Goal: Task Accomplishment & Management: Manage account settings

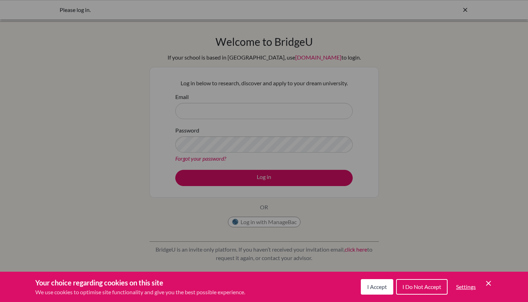
click at [371, 291] on button "I Accept" at bounding box center [377, 287] width 32 height 16
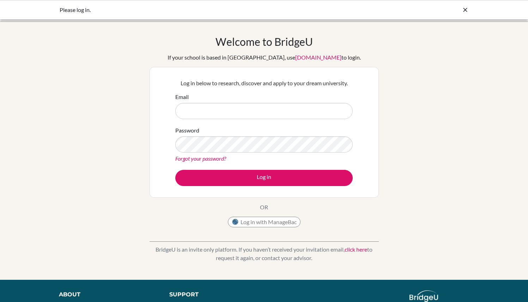
click at [353, 250] on link "click here" at bounding box center [356, 249] width 23 height 7
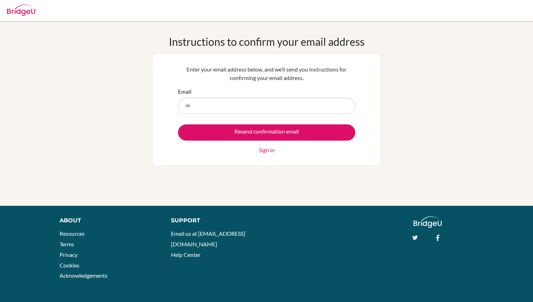
type input "d"
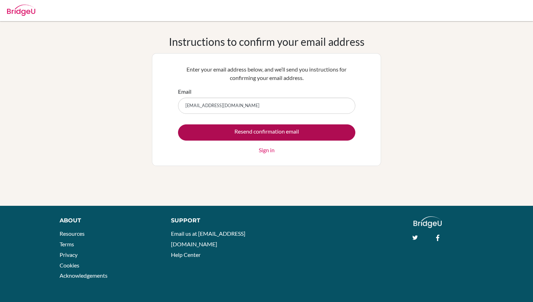
type input "devwadwani@victoriosukidsseducares.org"
click at [286, 128] on input "Resend confirmation email" at bounding box center [266, 133] width 177 height 16
